Goal: Task Accomplishment & Management: Complete application form

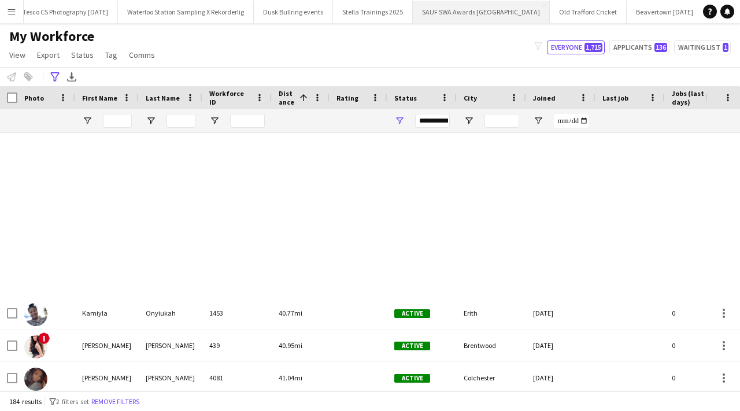
scroll to position [1713, 0]
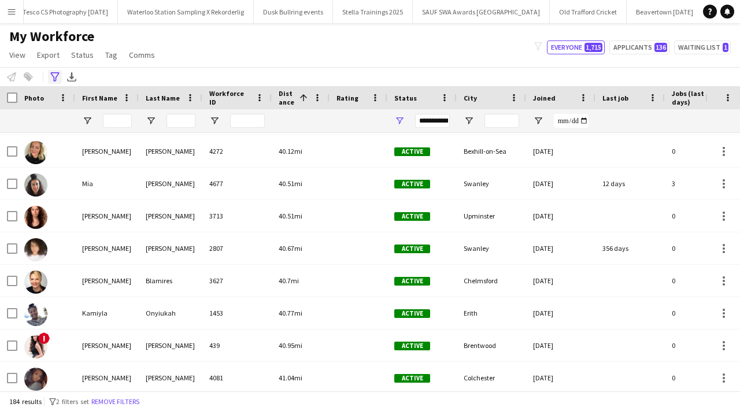
click at [51, 74] on icon "Advanced filters" at bounding box center [54, 76] width 9 height 9
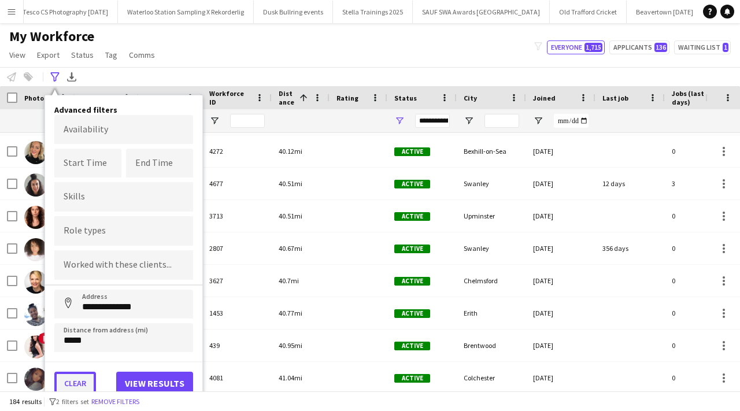
click at [74, 378] on button "Clear" at bounding box center [75, 383] width 42 height 23
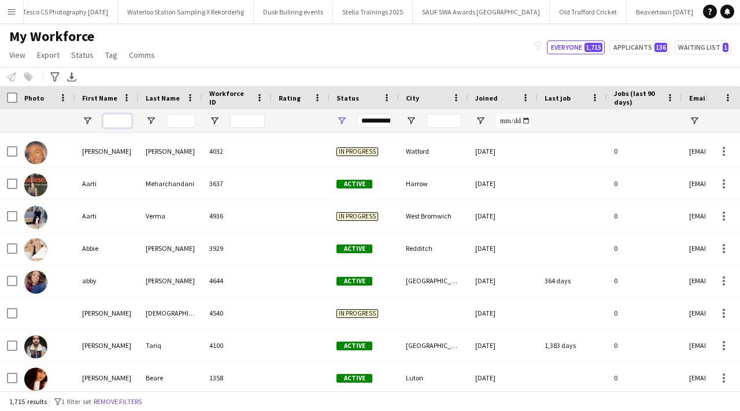
click at [122, 121] on input "First Name Filter Input" at bounding box center [117, 121] width 29 height 14
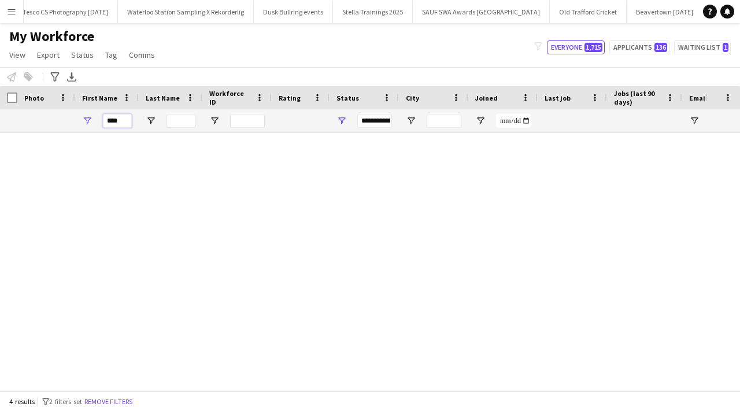
scroll to position [0, 0]
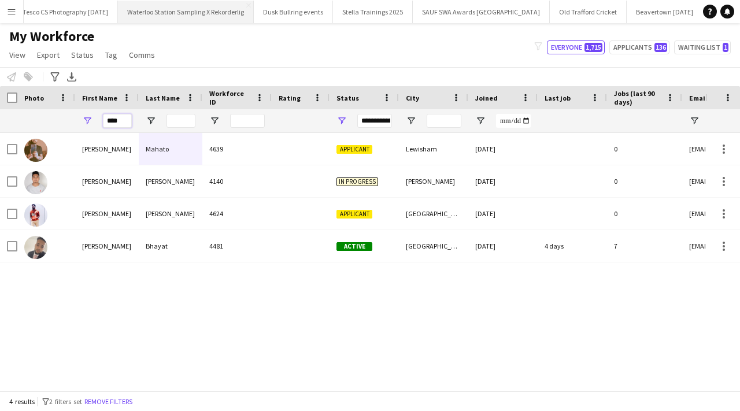
type input "****"
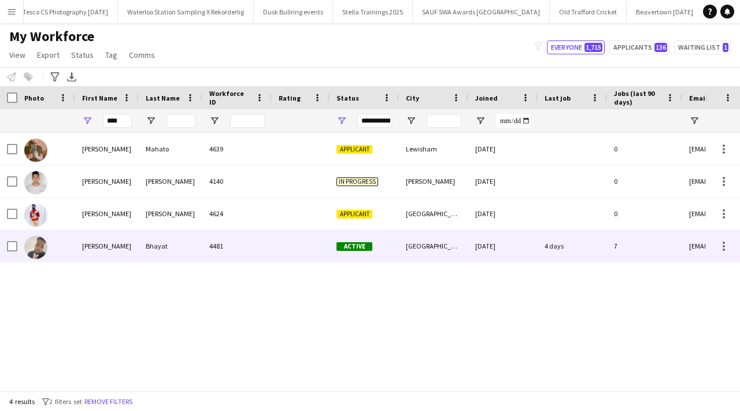
click at [302, 242] on div at bounding box center [301, 246] width 58 height 32
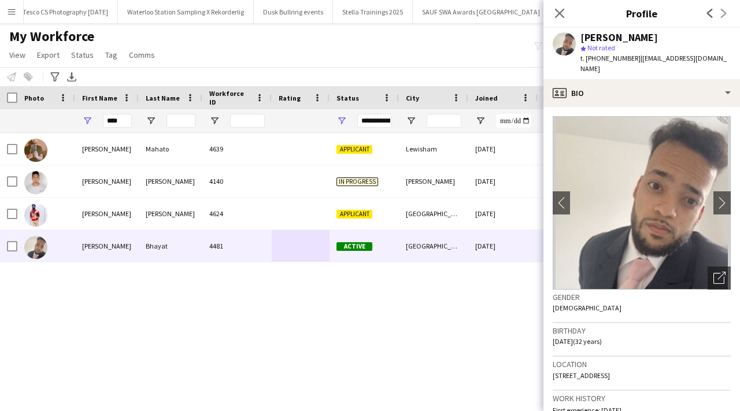
drag, startPoint x: 696, startPoint y: 366, endPoint x: 726, endPoint y: 366, distance: 30.1
click at [726, 366] on div "Location 65 Cranbourne Road, Kingstanding, Birmingham, B44 0BX" at bounding box center [641, 374] width 178 height 34
copy span "B44 0BX"
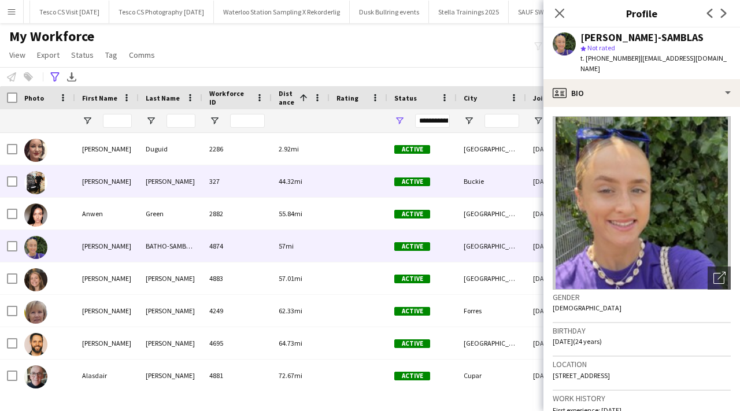
click at [218, 178] on div "327" at bounding box center [236, 181] width 69 height 32
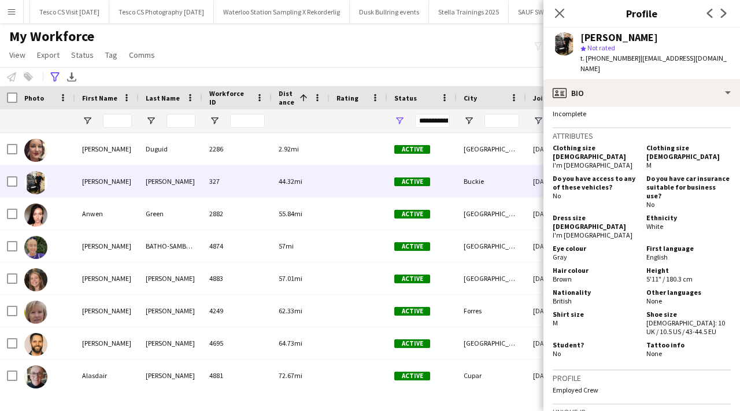
scroll to position [906, 0]
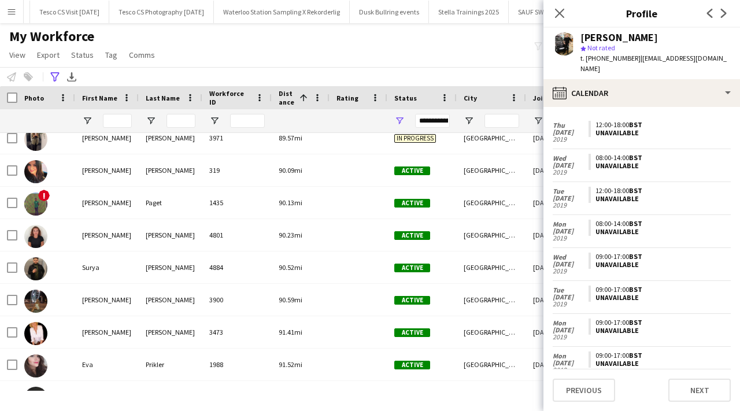
scroll to position [0, 0]
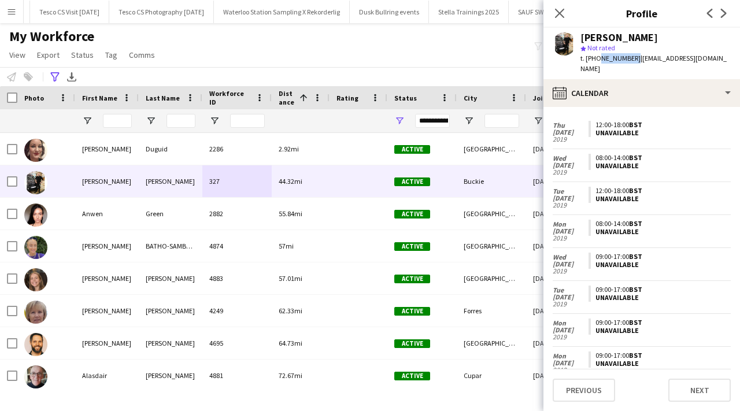
drag, startPoint x: 596, startPoint y: 57, endPoint x: 630, endPoint y: 61, distance: 33.8
click at [630, 61] on span "t. +447944784596" at bounding box center [610, 58] width 60 height 9
copy span "7944784596"
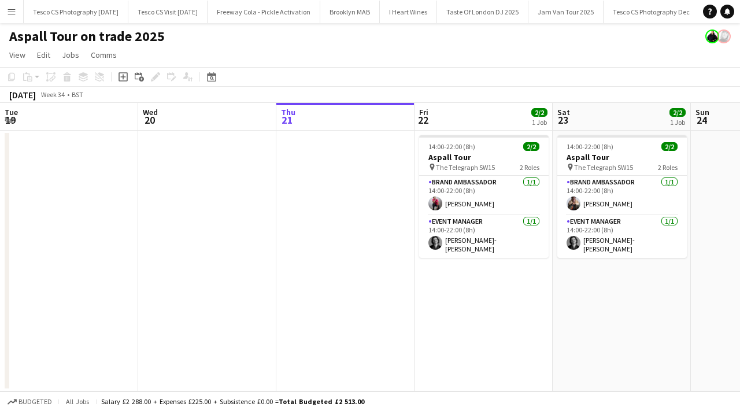
scroll to position [0, 398]
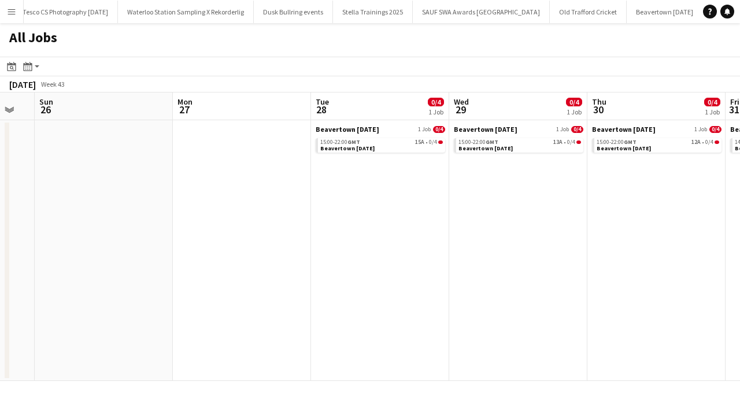
scroll to position [0, 331]
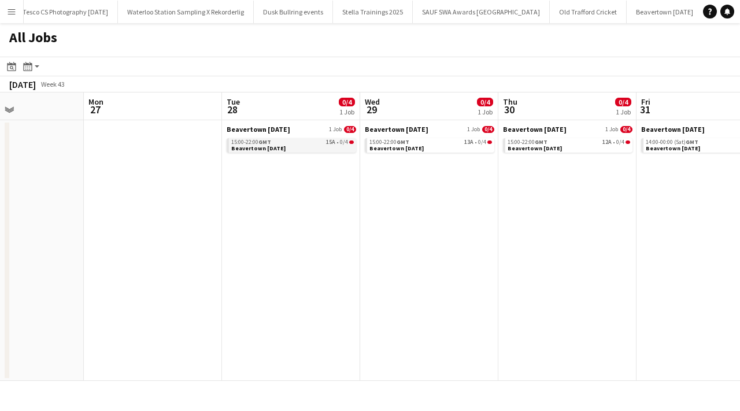
click at [275, 149] on span "Beavertown [DATE]" at bounding box center [258, 148] width 54 height 8
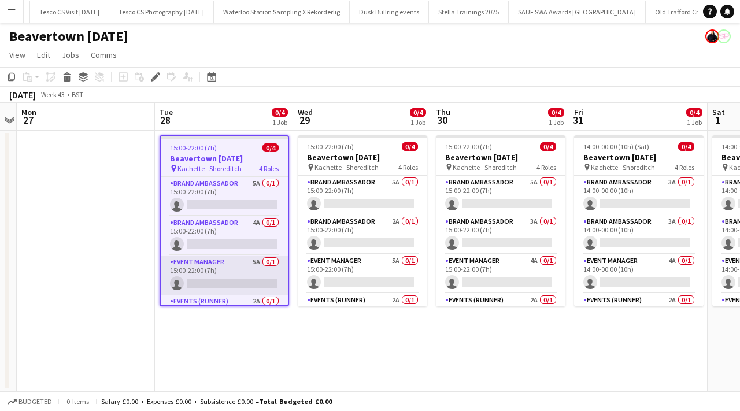
scroll to position [29, 0]
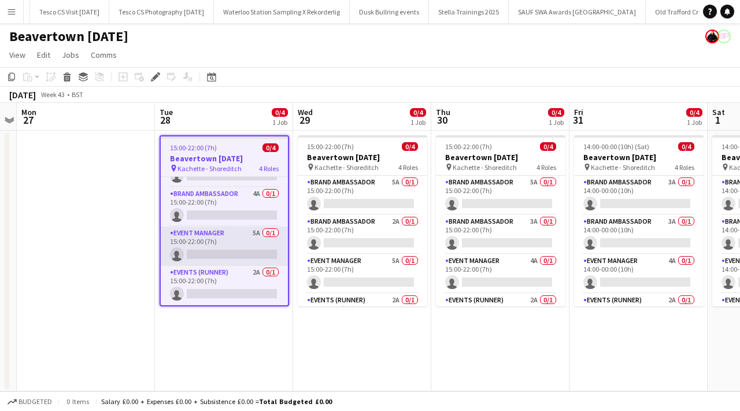
click at [237, 254] on app-card-role "Event Manager 5A 0/1 15:00-22:00 (7h) single-neutral-actions" at bounding box center [224, 246] width 127 height 39
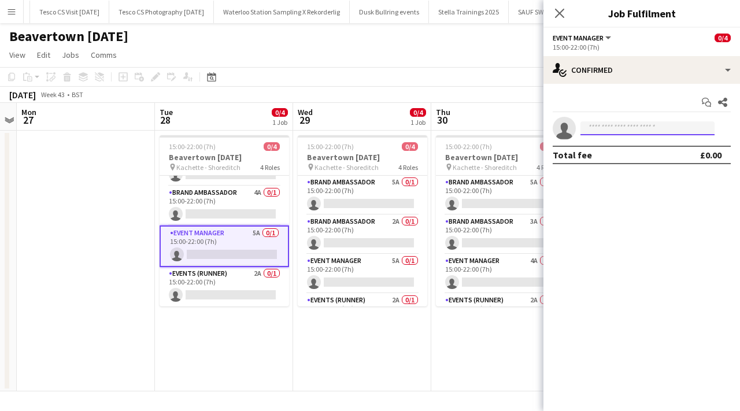
click at [595, 134] on input at bounding box center [647, 128] width 134 height 14
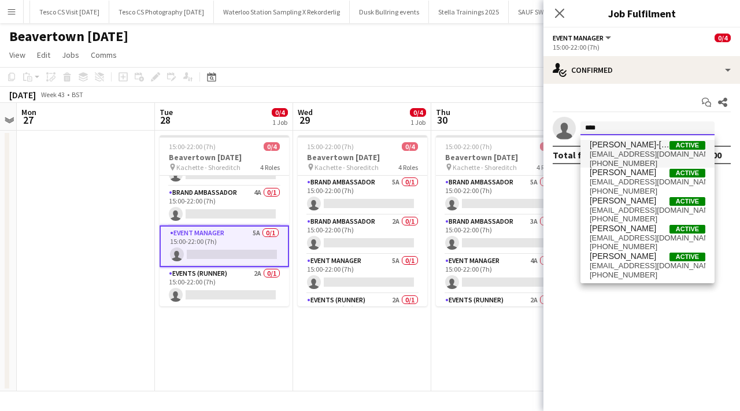
type input "****"
click at [617, 154] on span "[EMAIL_ADDRESS][DOMAIN_NAME]" at bounding box center [647, 154] width 116 height 9
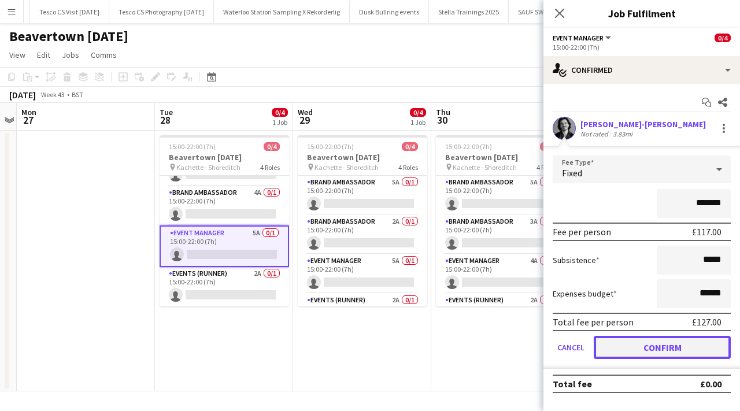
click at [629, 352] on button "Confirm" at bounding box center [662, 347] width 137 height 23
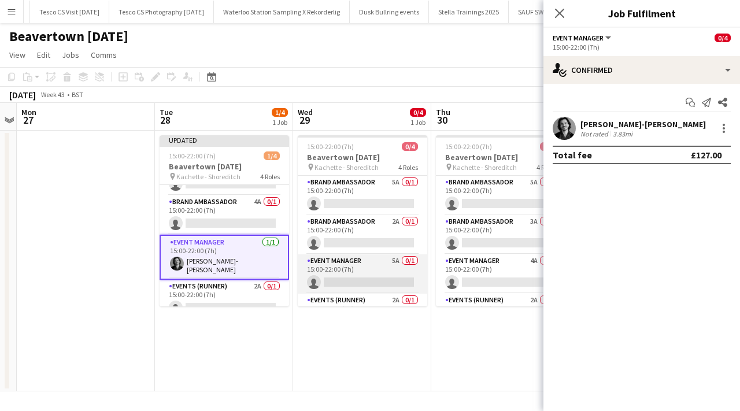
scroll to position [27, 0]
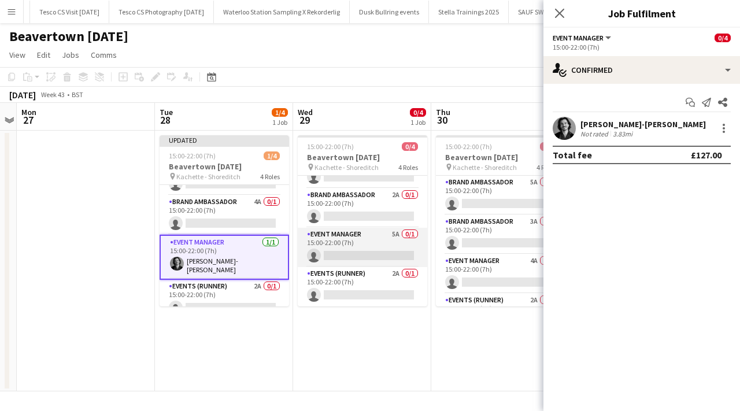
click at [359, 256] on app-card-role "Event Manager 5A 0/1 15:00-22:00 (7h) single-neutral-actions" at bounding box center [362, 247] width 129 height 39
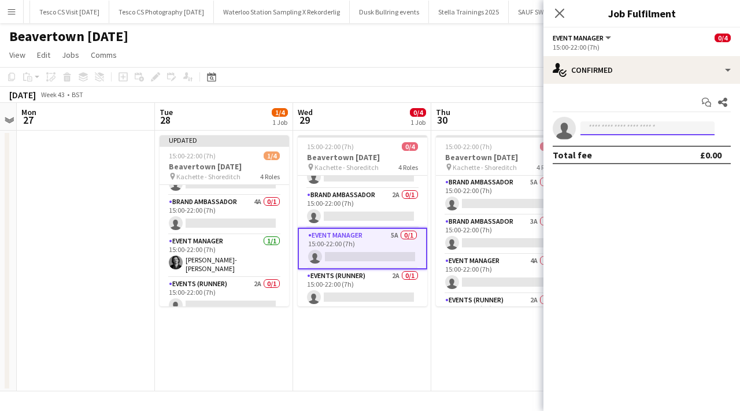
click at [594, 127] on input at bounding box center [647, 128] width 134 height 14
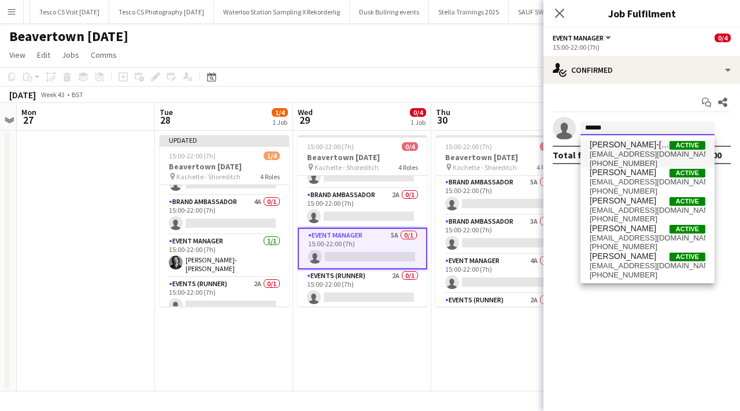
type input "******"
click at [646, 157] on span "[EMAIL_ADDRESS][DOMAIN_NAME]" at bounding box center [647, 154] width 116 height 9
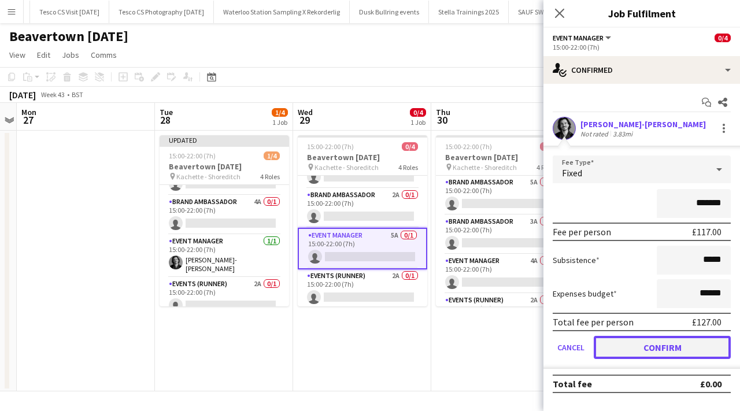
click at [646, 346] on button "Confirm" at bounding box center [662, 347] width 137 height 23
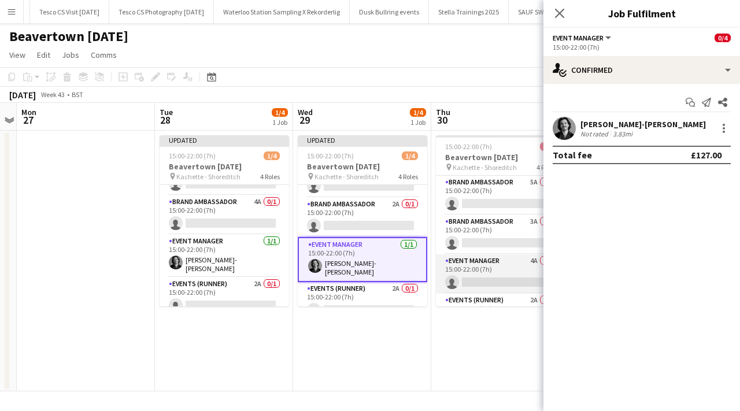
click at [495, 280] on app-card-role "Event Manager 4A 0/1 15:00-22:00 (7h) single-neutral-actions" at bounding box center [500, 273] width 129 height 39
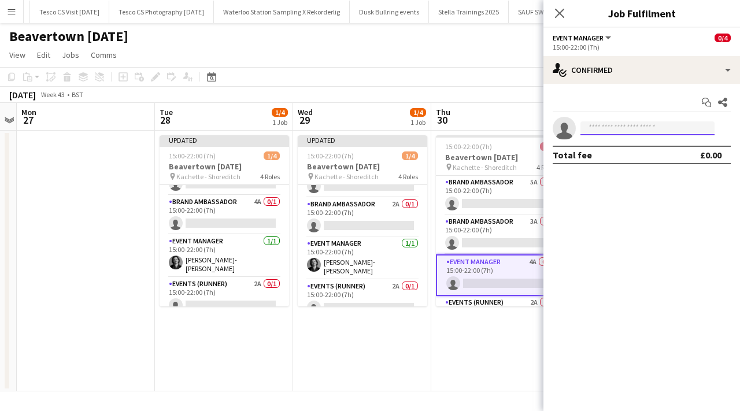
click at [622, 125] on input at bounding box center [647, 128] width 134 height 14
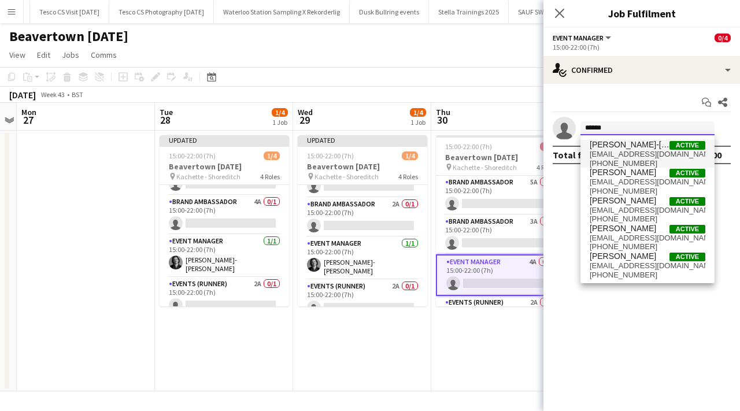
type input "******"
click at [640, 151] on span "[EMAIL_ADDRESS][DOMAIN_NAME]" at bounding box center [647, 154] width 116 height 9
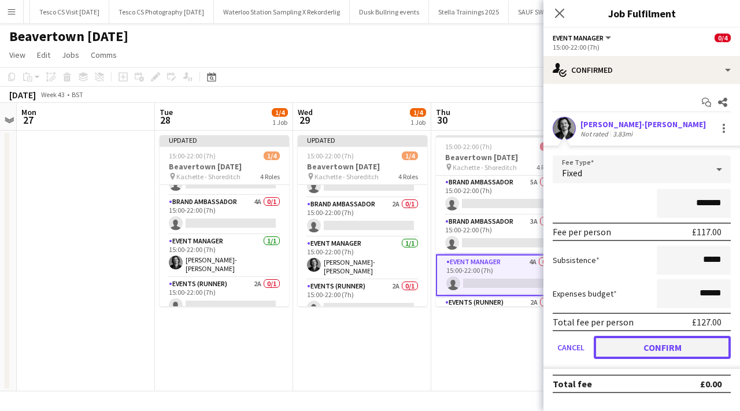
click at [645, 350] on button "Confirm" at bounding box center [662, 347] width 137 height 23
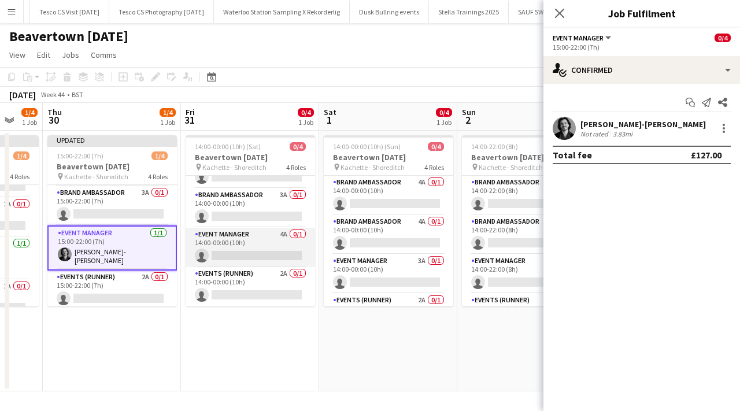
click at [237, 258] on app-card-role "Event Manager 4A 0/1 14:00-00:00 (10h) single-neutral-actions" at bounding box center [250, 247] width 129 height 39
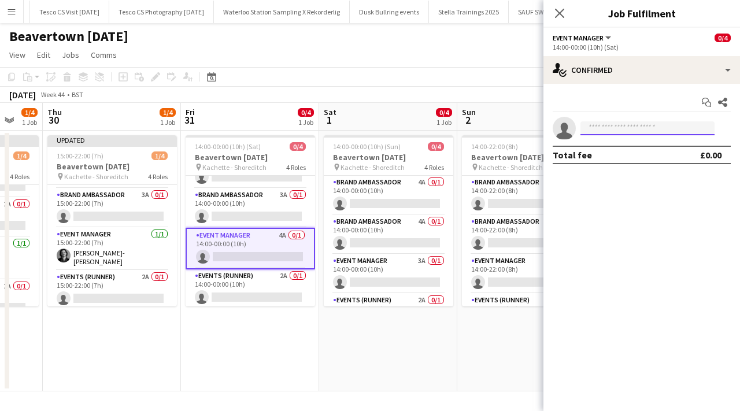
click at [603, 127] on input at bounding box center [647, 128] width 134 height 14
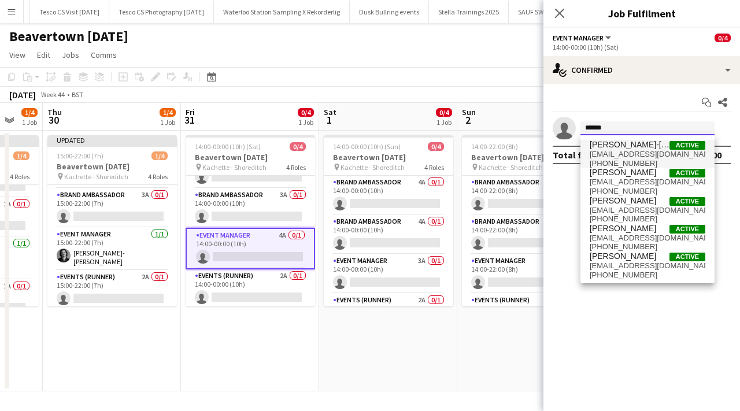
type input "******"
click at [643, 155] on span "[EMAIL_ADDRESS][DOMAIN_NAME]" at bounding box center [647, 154] width 116 height 9
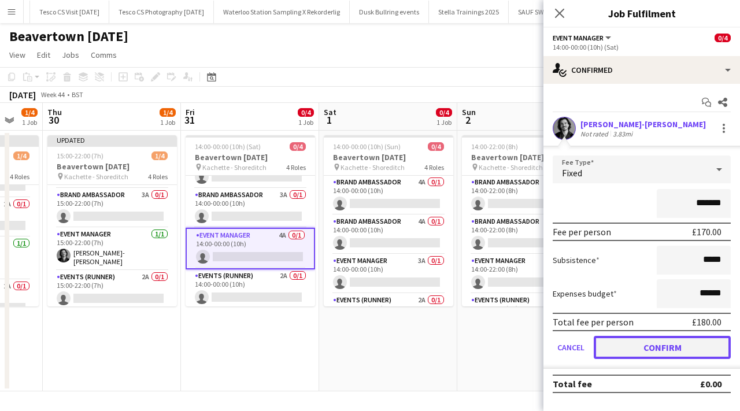
click at [616, 353] on button "Confirm" at bounding box center [662, 347] width 137 height 23
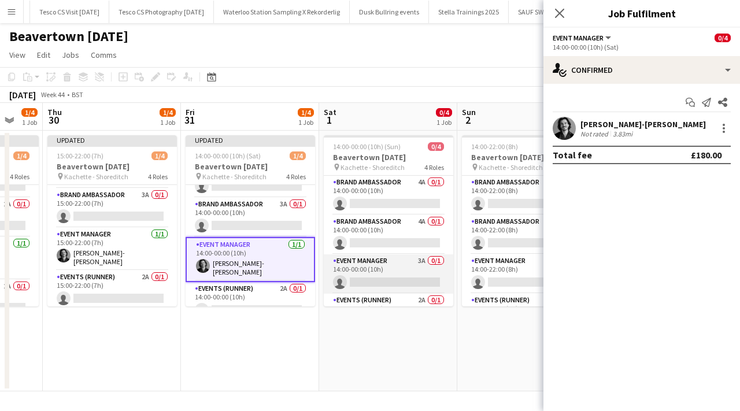
scroll to position [27, 0]
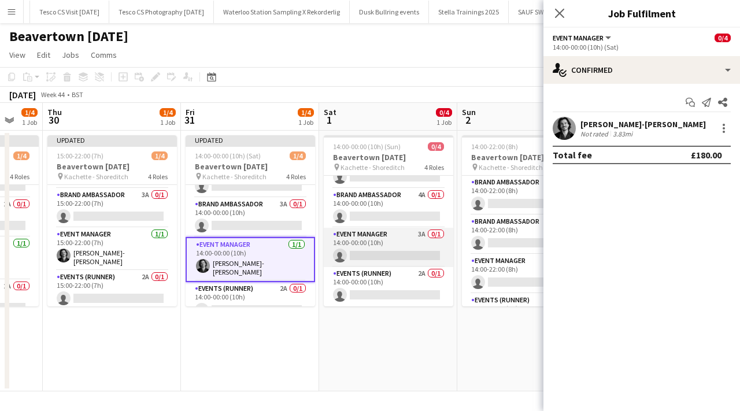
click at [402, 256] on app-card-role "Event Manager 3A 0/1 14:00-00:00 (10h) single-neutral-actions" at bounding box center [388, 247] width 129 height 39
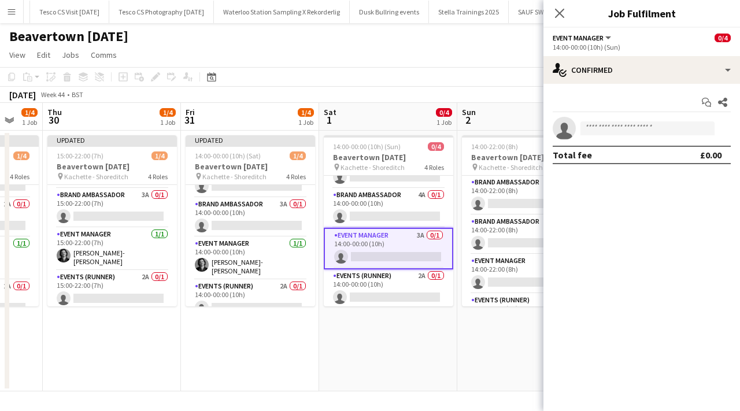
click at [613, 118] on app-invite-slot "single-neutral-actions" at bounding box center [641, 128] width 196 height 23
click at [613, 122] on input at bounding box center [647, 128] width 134 height 14
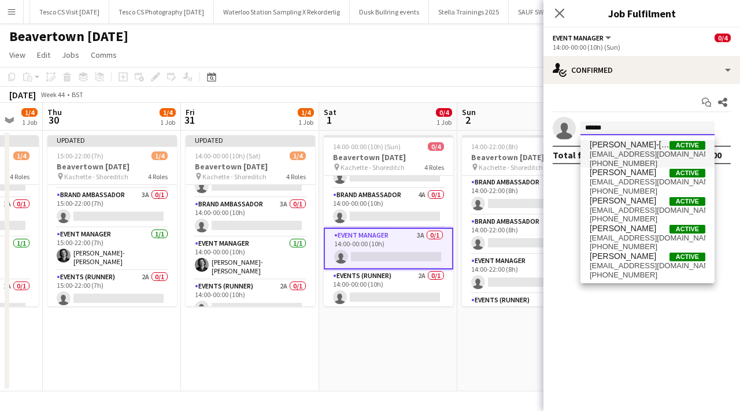
type input "******"
click at [635, 142] on span "[PERSON_NAME]-[PERSON_NAME]" at bounding box center [629, 145] width 80 height 10
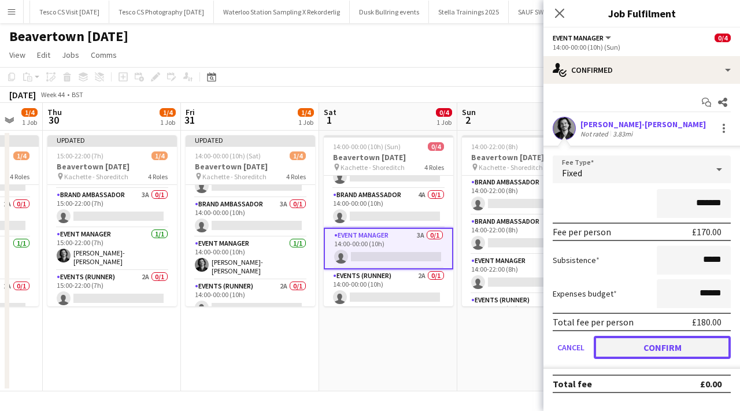
click at [611, 348] on button "Confirm" at bounding box center [662, 347] width 137 height 23
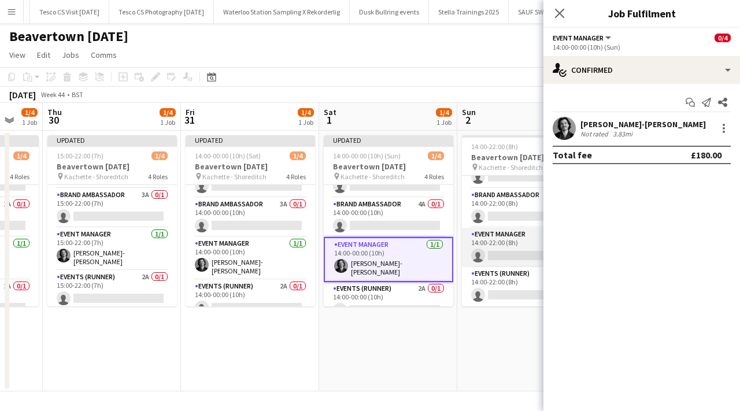
click at [498, 254] on app-card-role "Event Manager 2A 0/1 14:00-22:00 (8h) single-neutral-actions" at bounding box center [526, 247] width 129 height 39
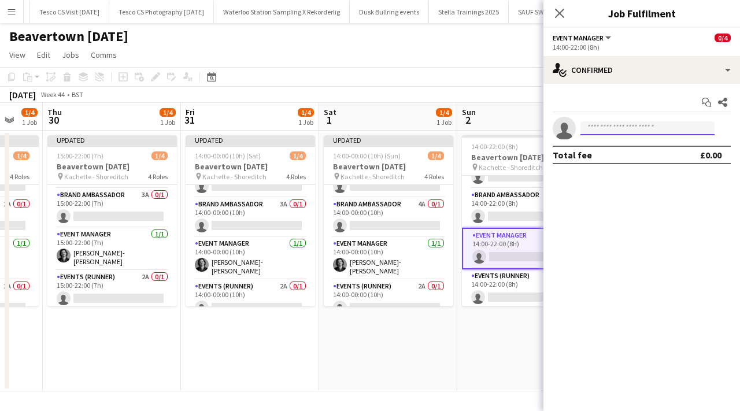
click at [602, 128] on input at bounding box center [647, 128] width 134 height 14
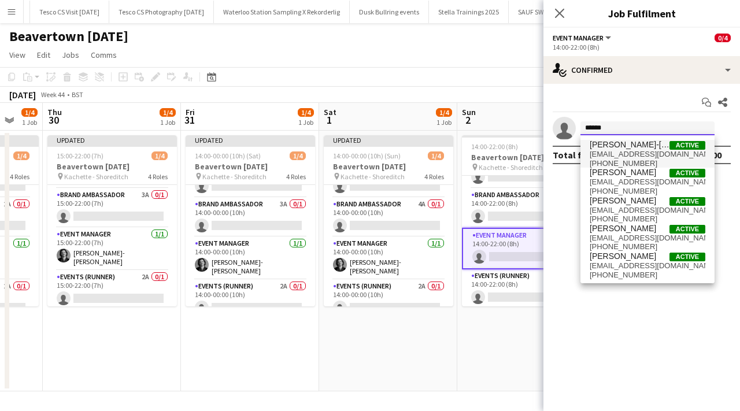
type input "******"
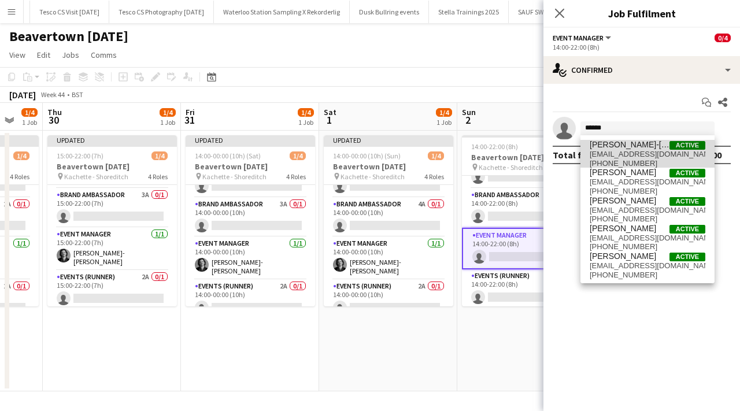
click at [650, 152] on span "[EMAIL_ADDRESS][DOMAIN_NAME]" at bounding box center [647, 154] width 116 height 9
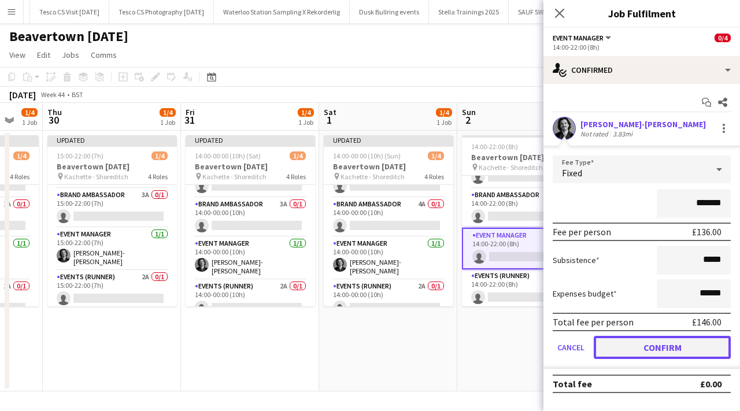
click at [643, 342] on button "Confirm" at bounding box center [662, 347] width 137 height 23
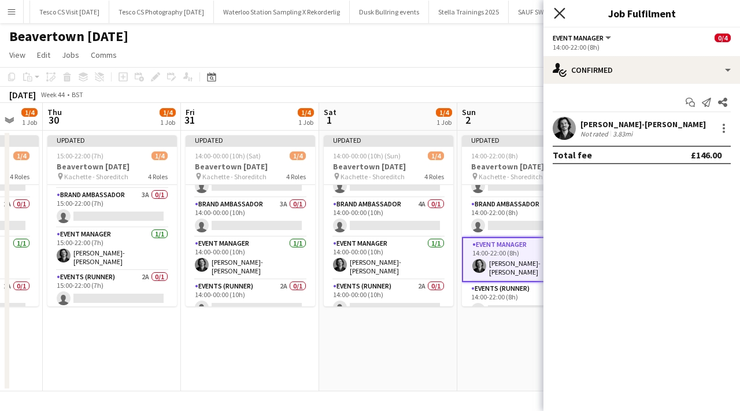
click at [555, 8] on icon "Close pop-in" at bounding box center [559, 13] width 11 height 11
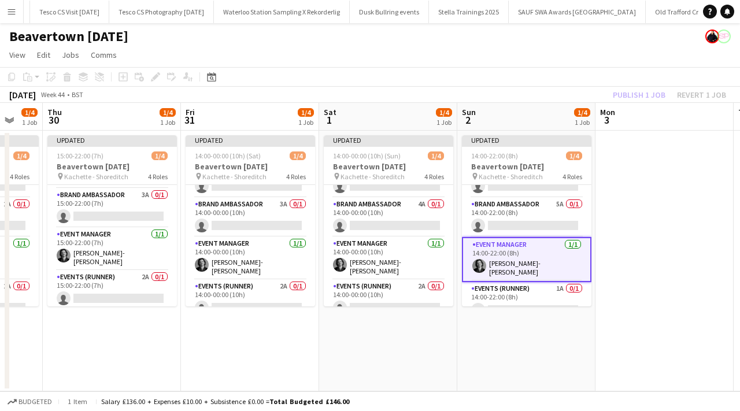
click at [542, 331] on app-date-cell "Updated 14:00-22:00 (8h) 1/4 [GEOGRAPHIC_DATA] [DATE] pin Kachette - Shoreditch…" at bounding box center [526, 261] width 138 height 261
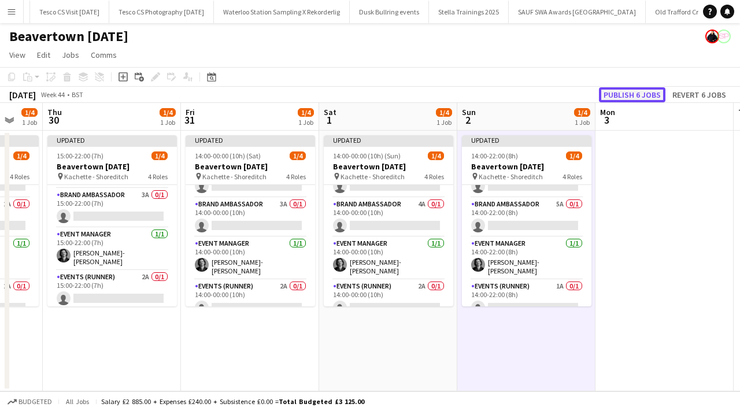
click at [635, 97] on button "Publish 6 jobs" at bounding box center [632, 94] width 66 height 15
